Goal: Navigation & Orientation: Find specific page/section

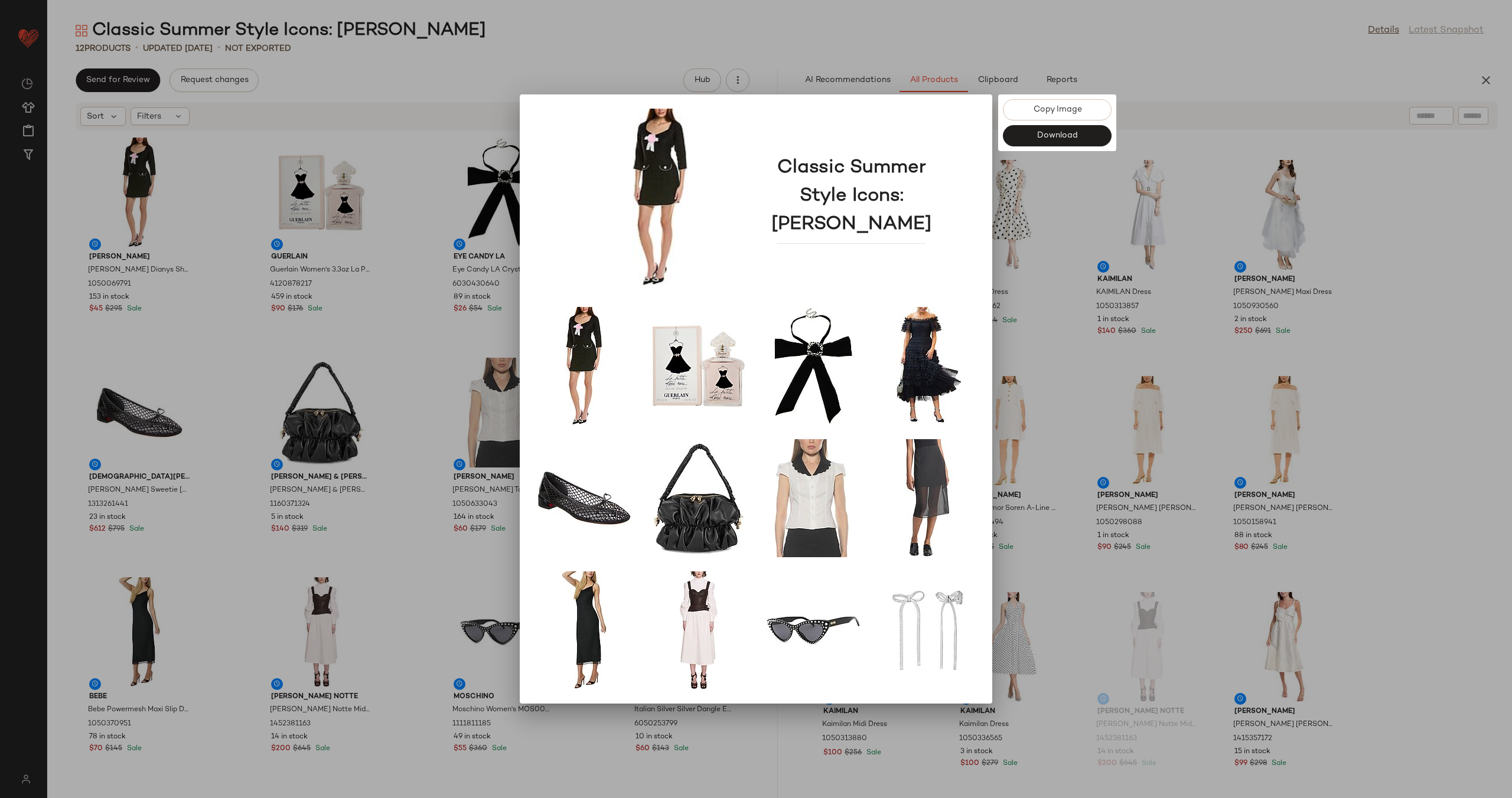
click at [642, 38] on div at bounding box center [756, 399] width 1512 height 798
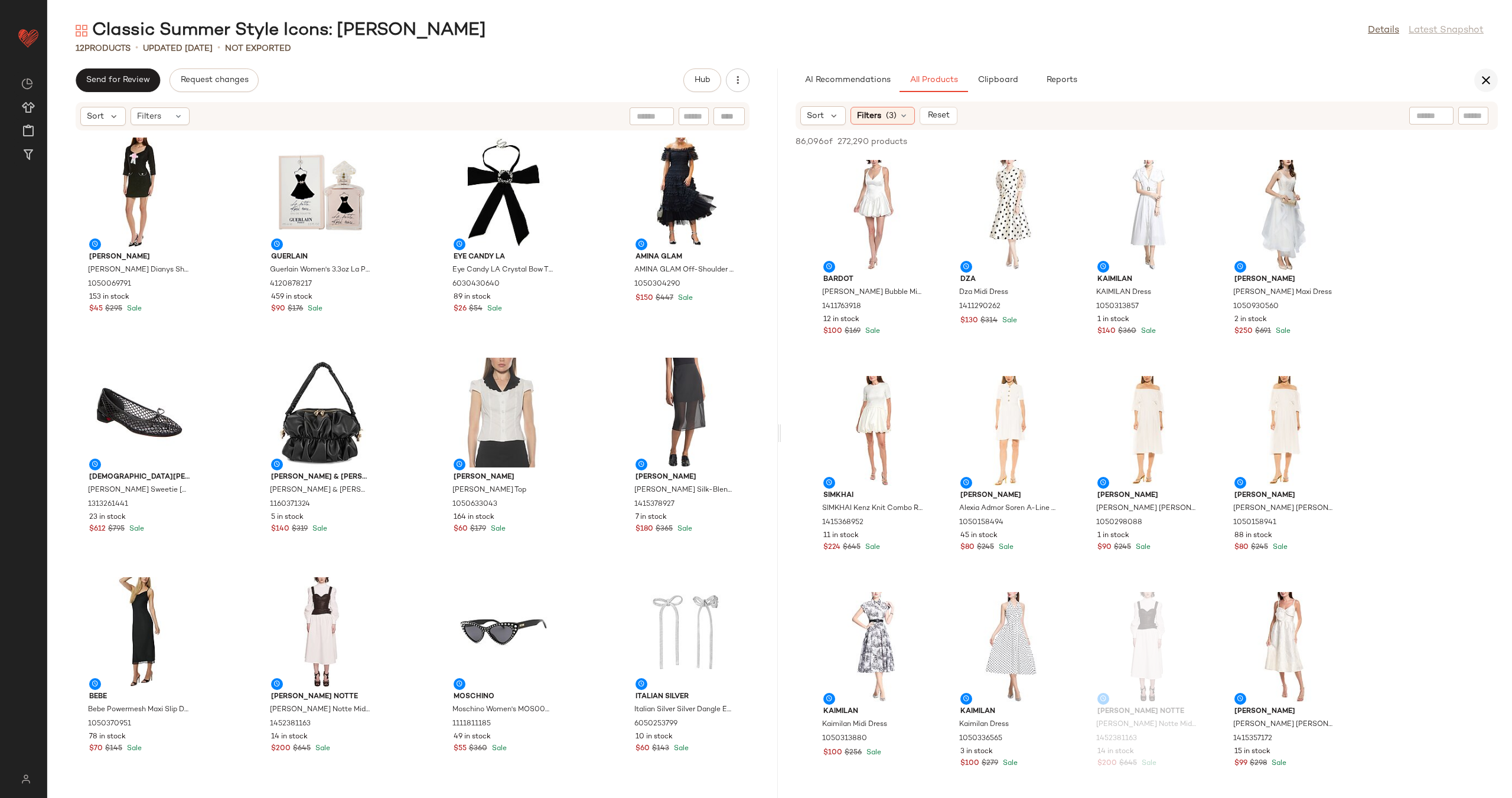
click at [1493, 76] on button "button" at bounding box center [1485, 79] width 23 height 23
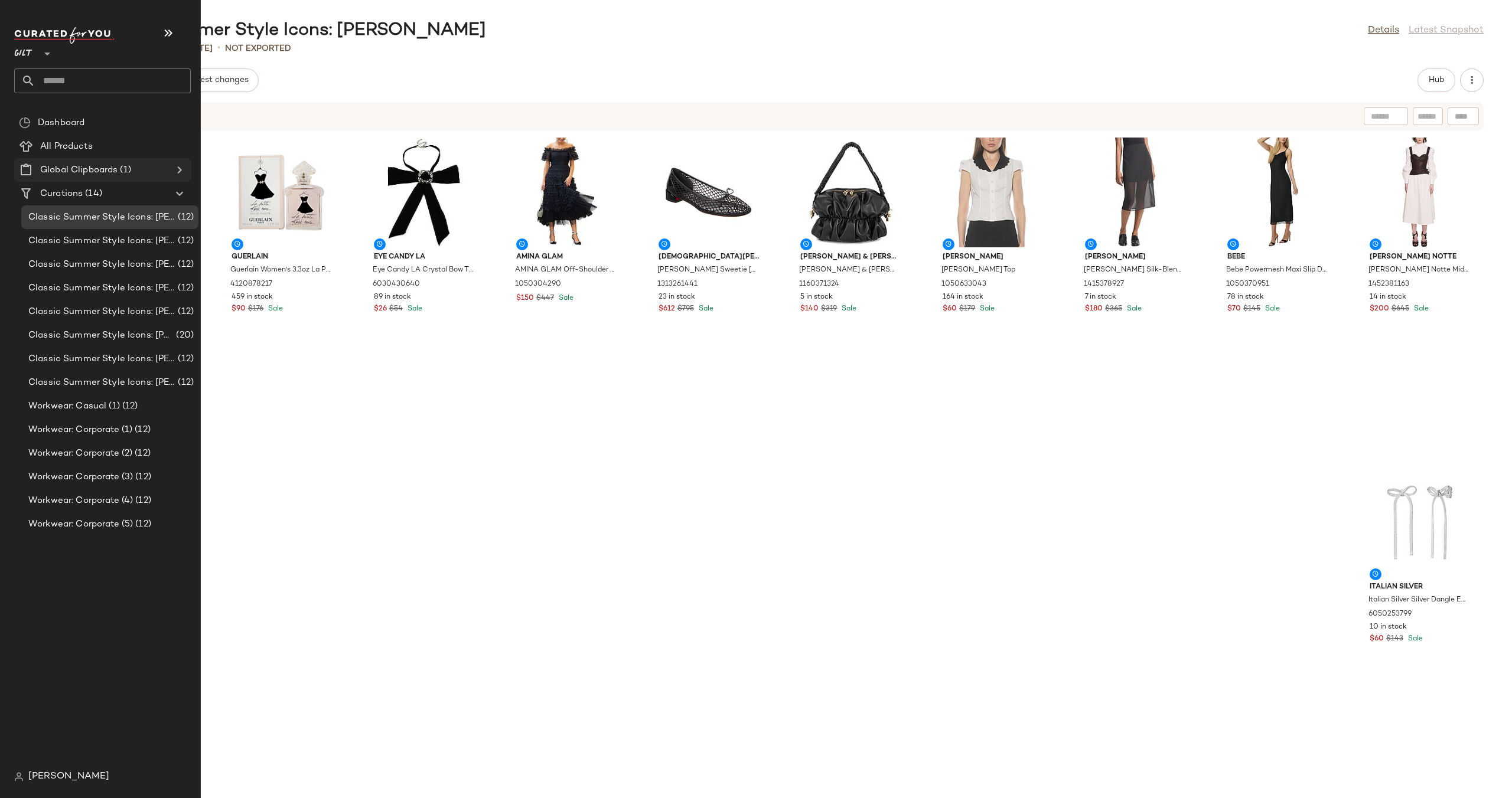
click at [102, 169] on span "Global Clipboards" at bounding box center [79, 171] width 78 height 14
click at [181, 167] on icon at bounding box center [180, 170] width 14 height 14
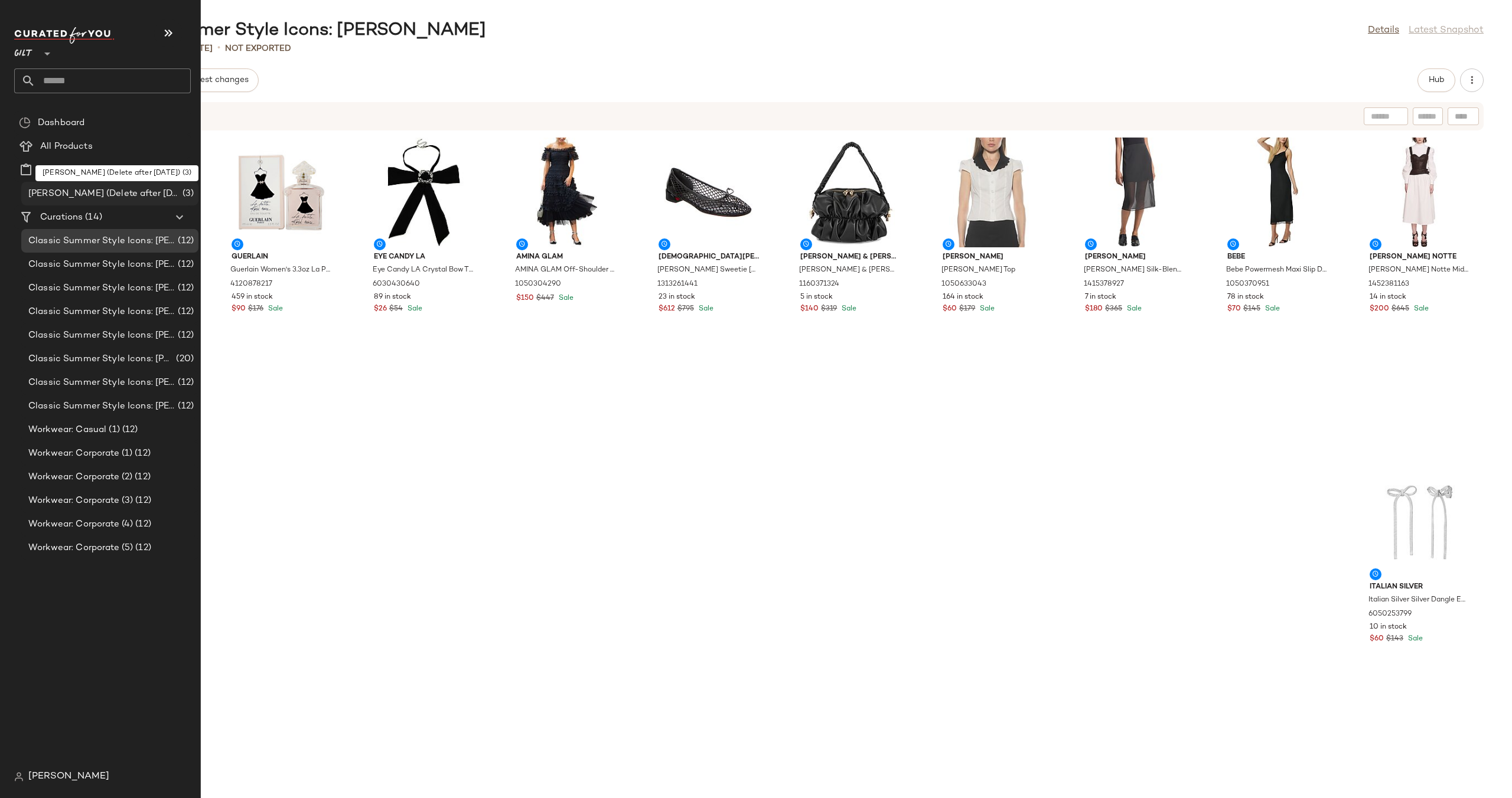
click at [123, 190] on span "[PERSON_NAME] (Delete after [DATE])" at bounding box center [104, 194] width 152 height 14
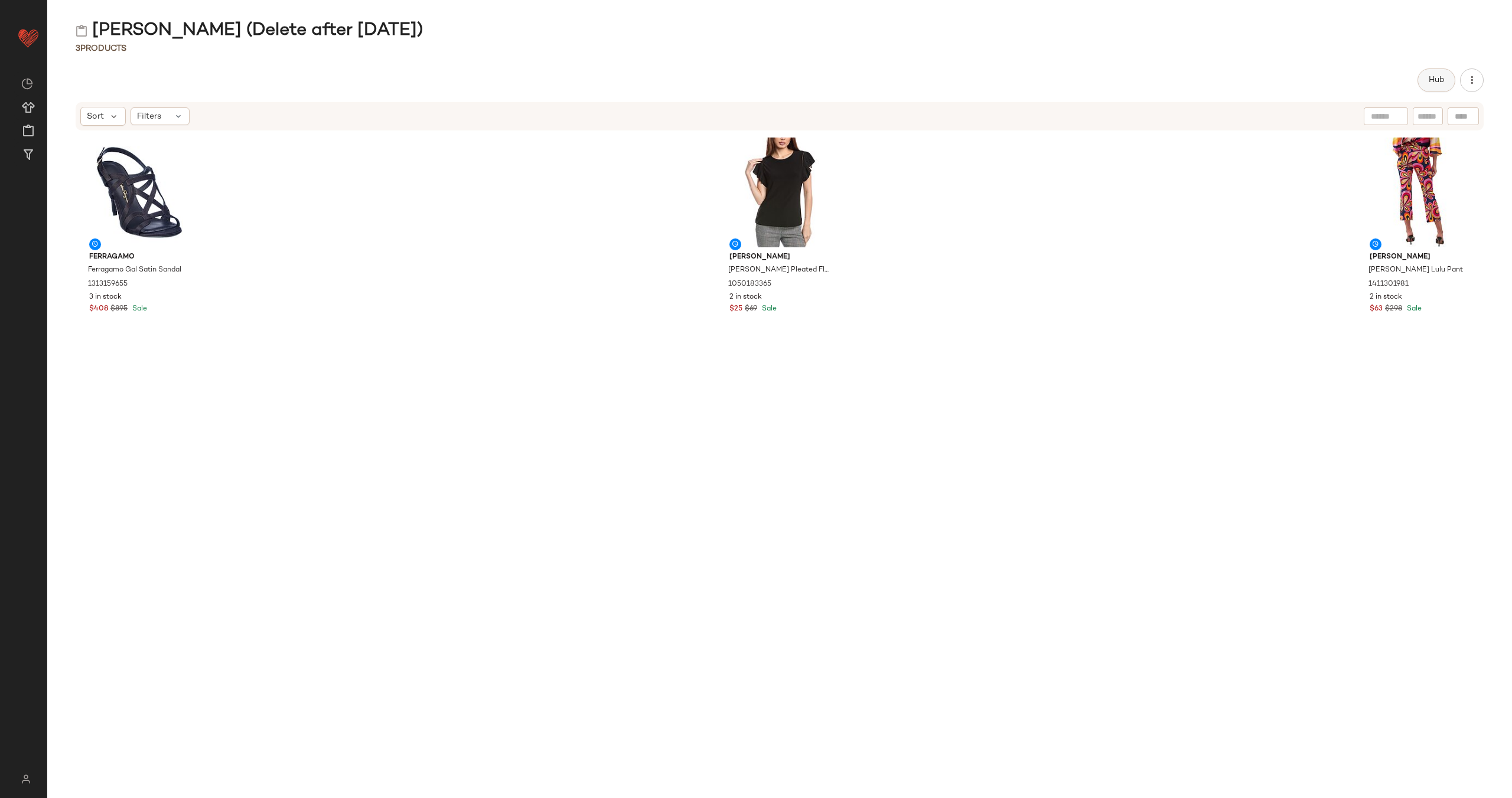
click at [1419, 82] on button "Hub" at bounding box center [1436, 79] width 38 height 23
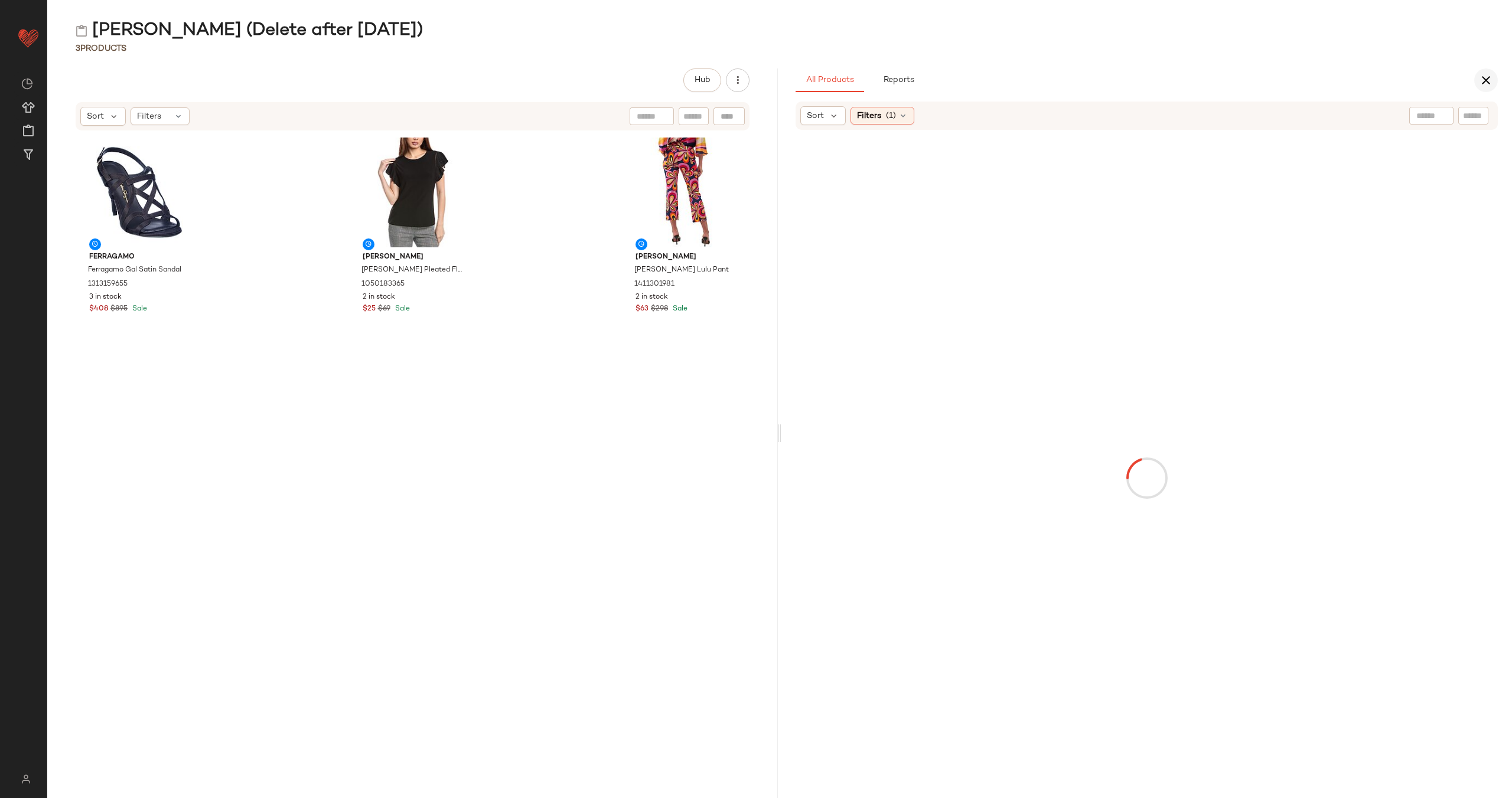
click at [1478, 83] on icon "button" at bounding box center [1485, 80] width 14 height 14
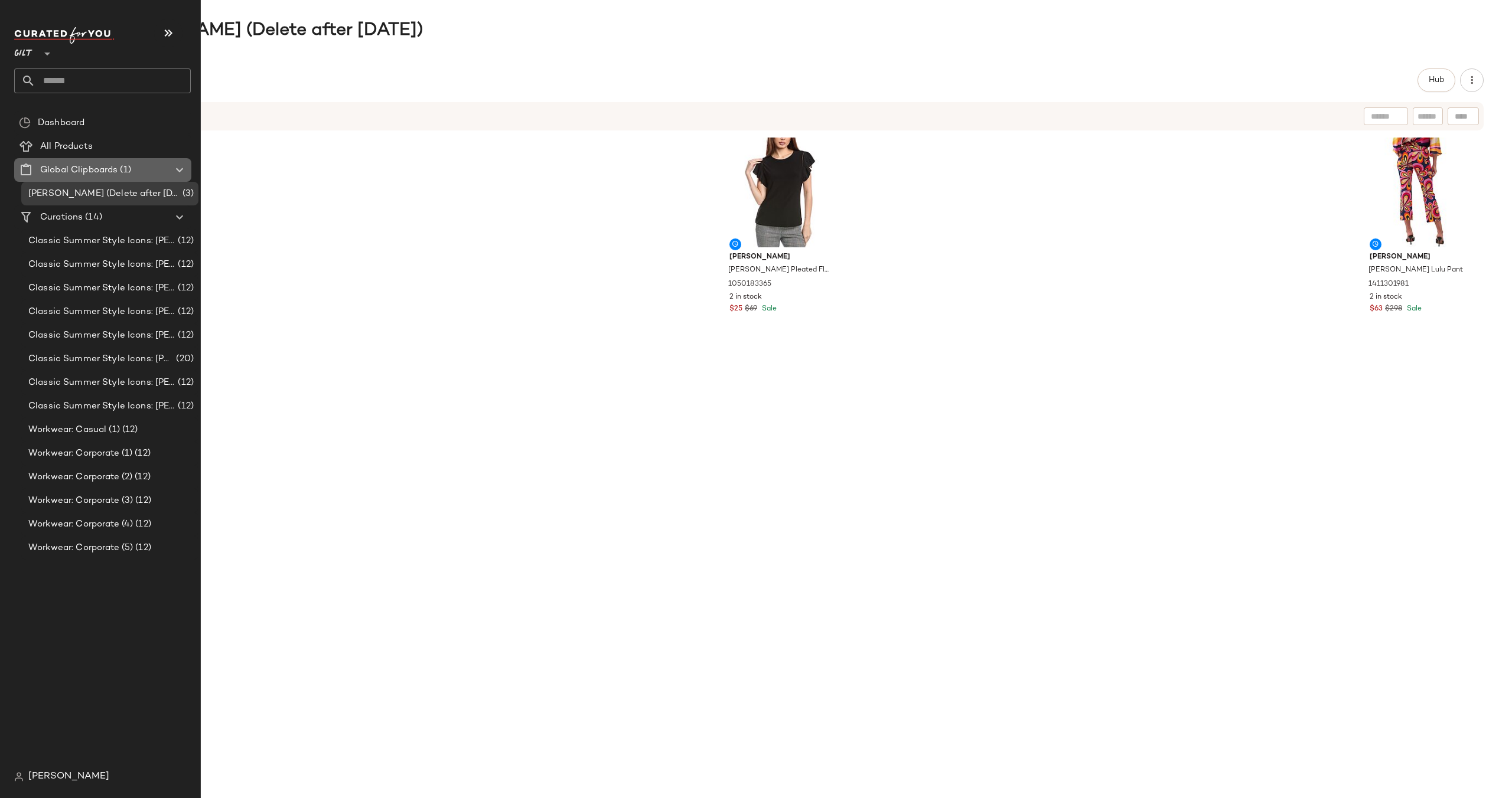
click at [182, 167] on icon at bounding box center [180, 170] width 14 height 14
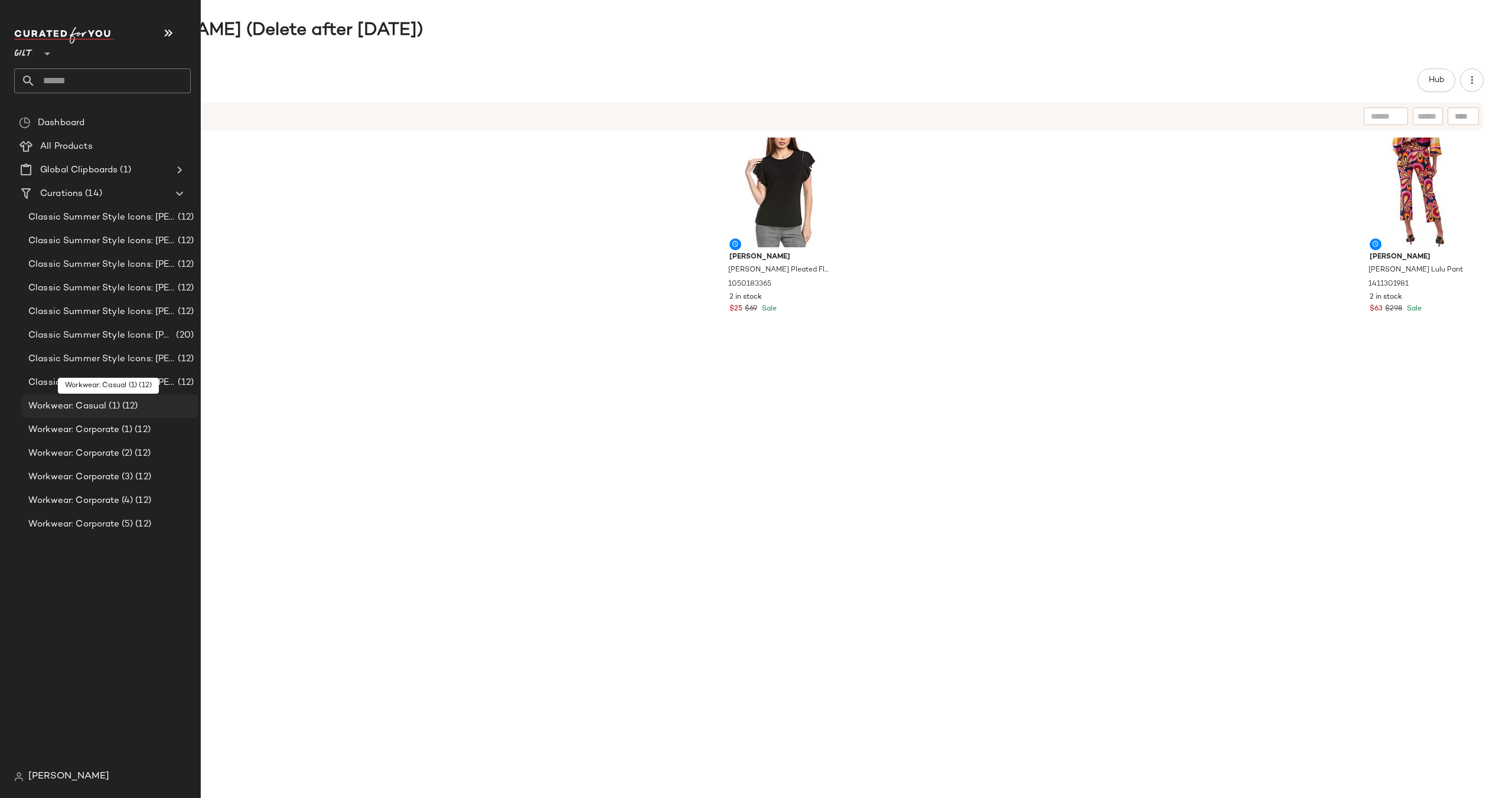
click at [98, 405] on span "Workwear: Casual (1)" at bounding box center [74, 406] width 91 height 14
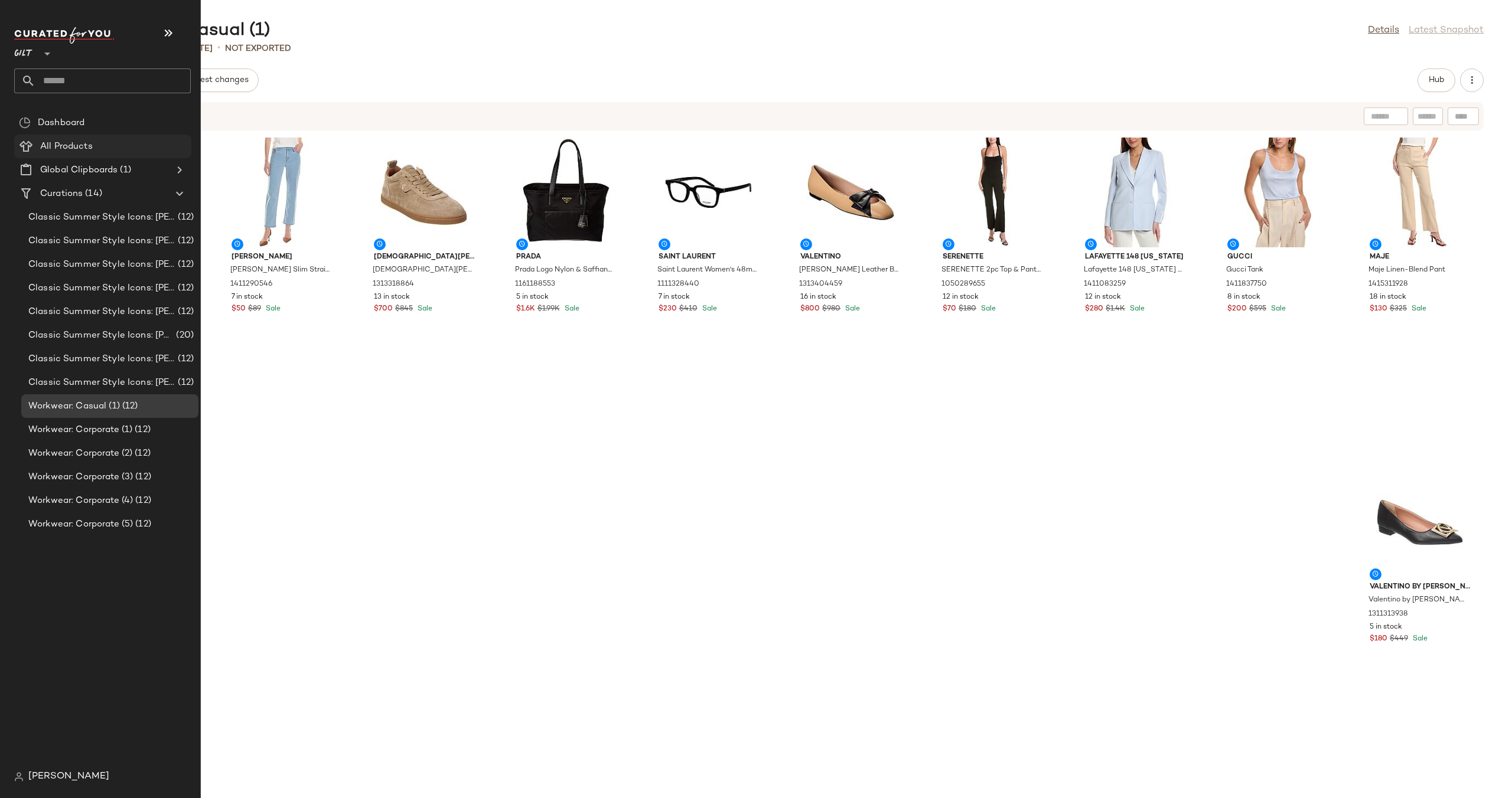
click at [72, 137] on Products "All Products" at bounding box center [102, 146] width 177 height 23
